Goal: Check status: Check status

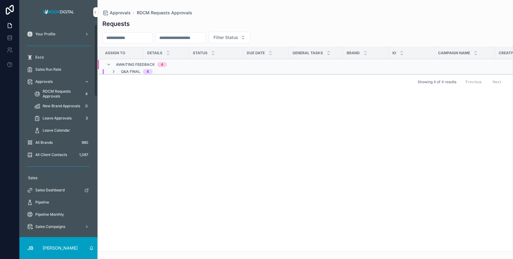
click at [49, 82] on span "Approvals" at bounding box center [43, 81] width 17 height 5
click at [108, 62] on icon "scrollable content" at bounding box center [108, 64] width 5 height 5
click at [108, 62] on icon "scrollable content" at bounding box center [108, 61] width 5 height 5
click at [54, 93] on span "RDCM Requests Approvals" at bounding box center [62, 94] width 38 height 10
click at [115, 70] on icon "scrollable content" at bounding box center [113, 71] width 5 height 5
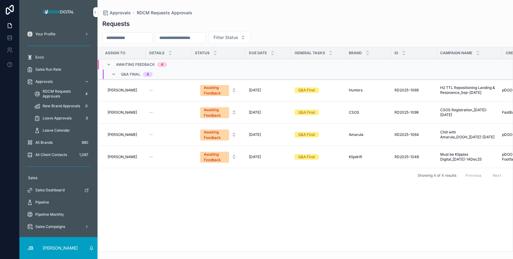
click at [108, 63] on icon "scrollable content" at bounding box center [108, 64] width 5 height 5
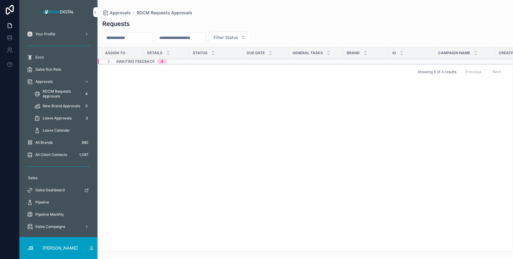
click at [107, 61] on icon "scrollable content" at bounding box center [108, 61] width 5 height 5
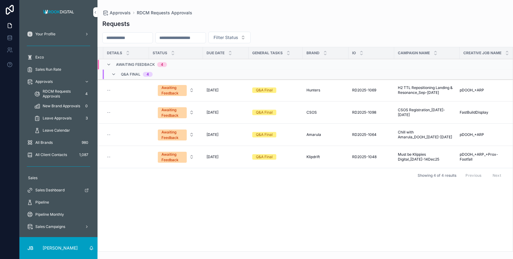
scroll to position [0, 44]
